Goal: Information Seeking & Learning: Learn about a topic

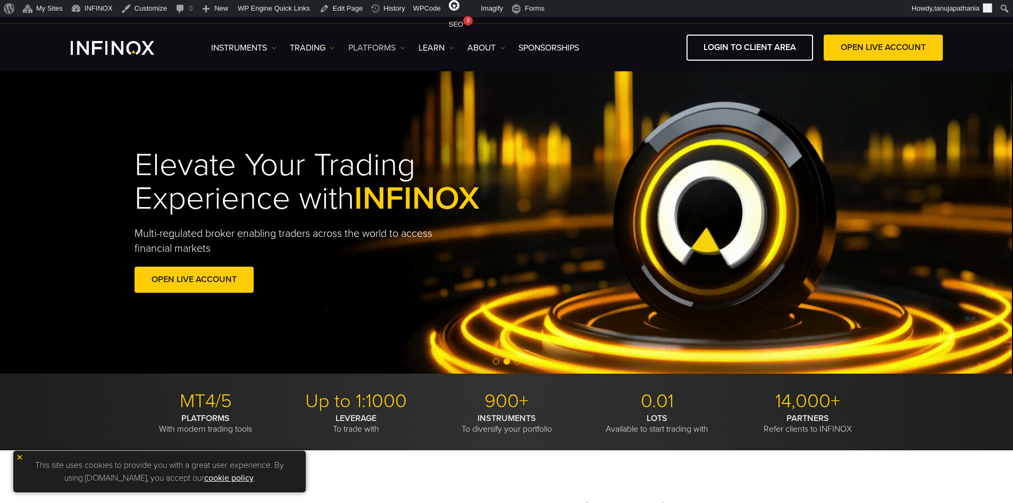
click at [390, 44] on link "PLATFORMS" at bounding box center [376, 47] width 57 height 13
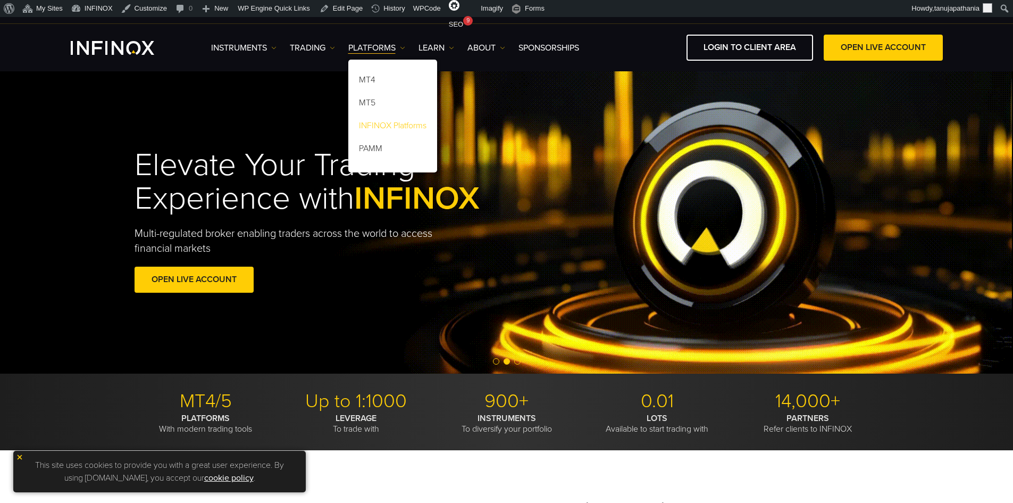
click at [382, 119] on link "INFINOX Platforms" at bounding box center [392, 127] width 89 height 23
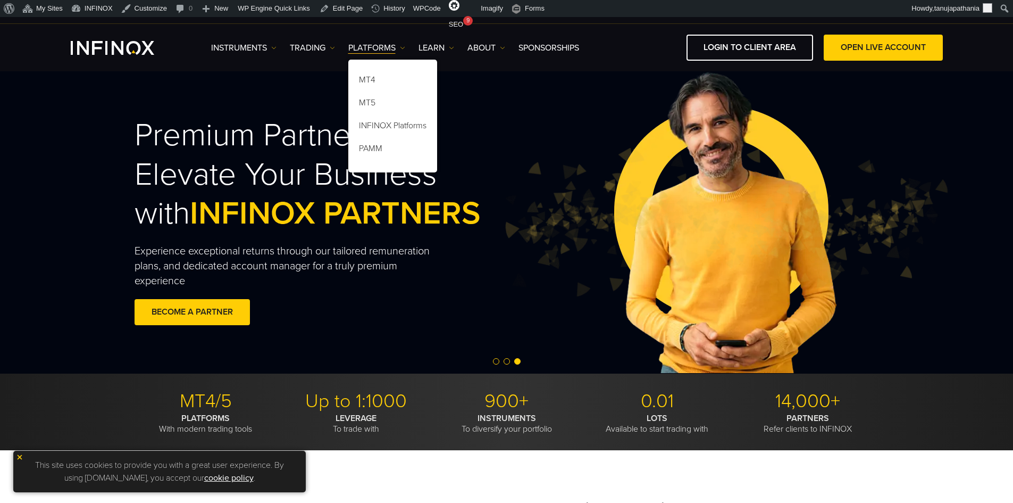
click at [517, 222] on img at bounding box center [725, 222] width 448 height 149
